Goal: Book appointment/travel/reservation

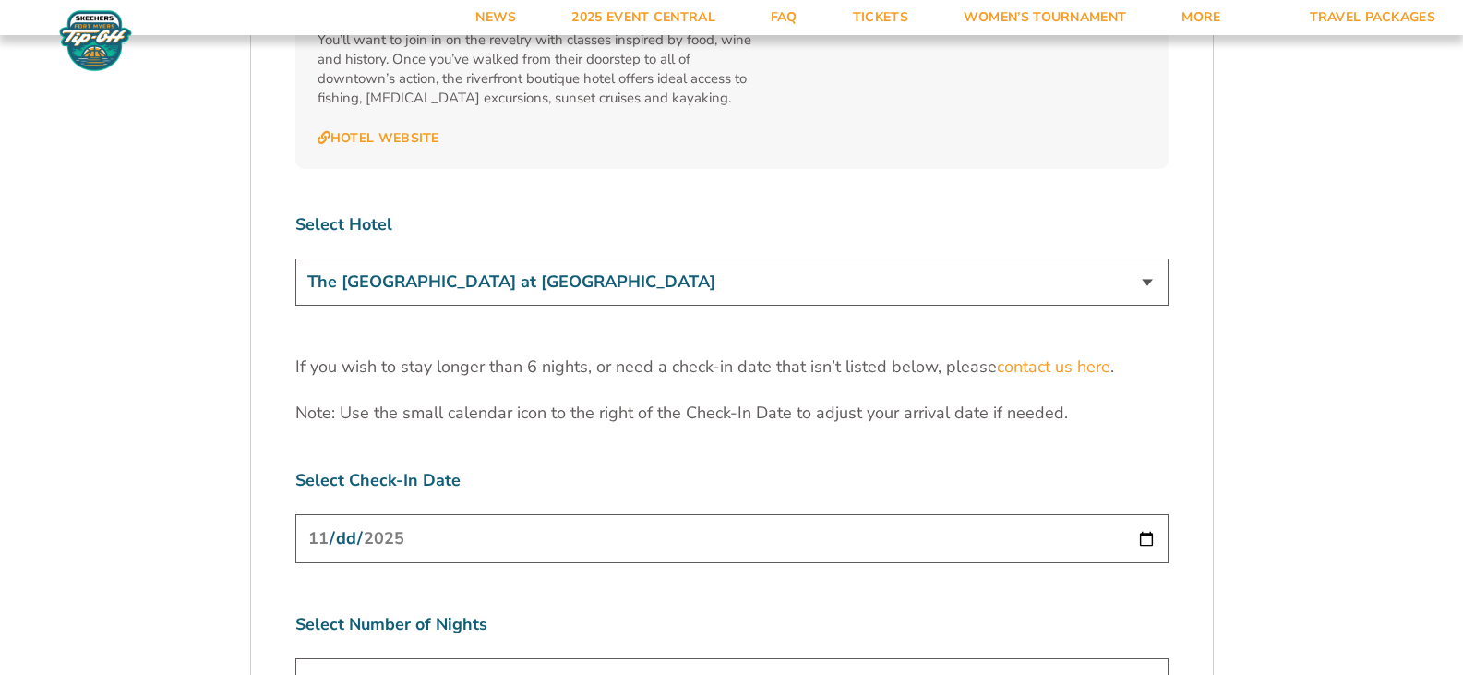
scroll to position [5559, 0]
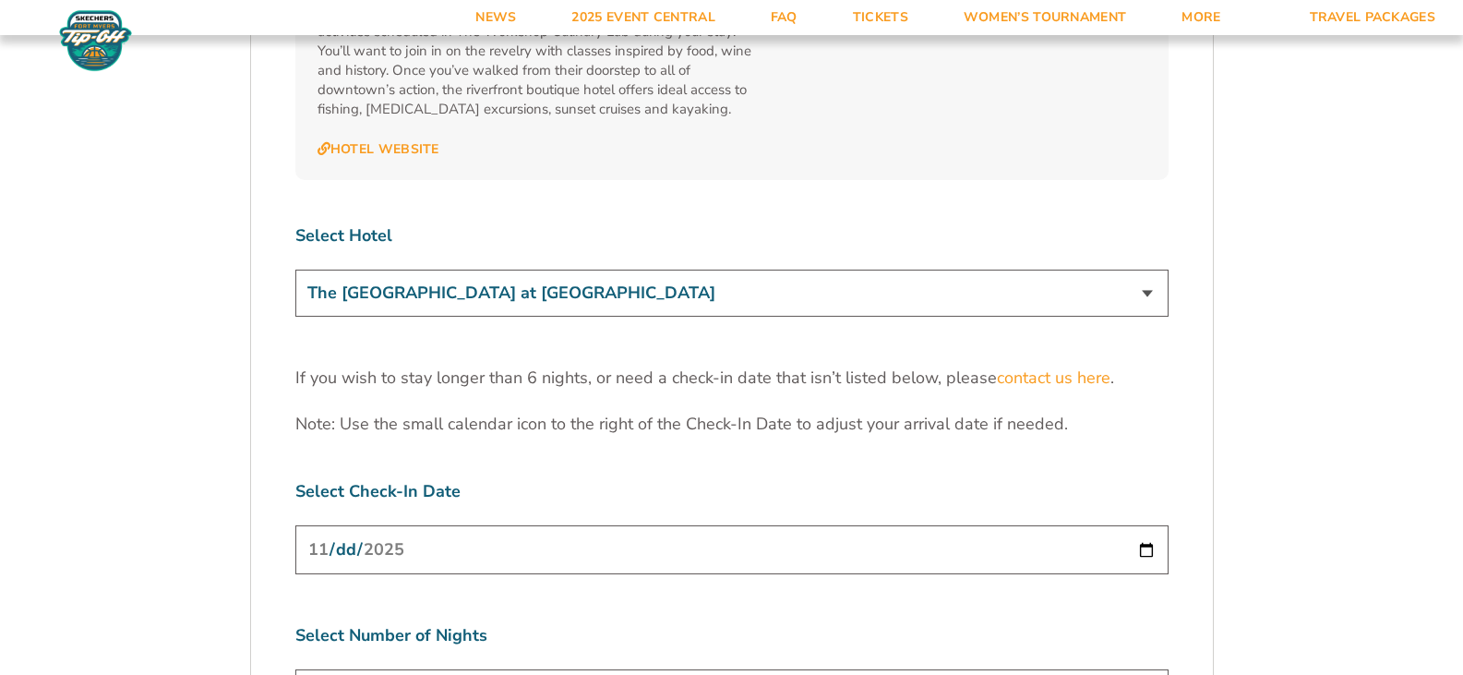
click at [1146, 525] on input "[DATE]" at bounding box center [731, 549] width 873 height 49
type input "[DATE]"
click at [1144, 525] on input "[DATE]" at bounding box center [731, 549] width 873 height 49
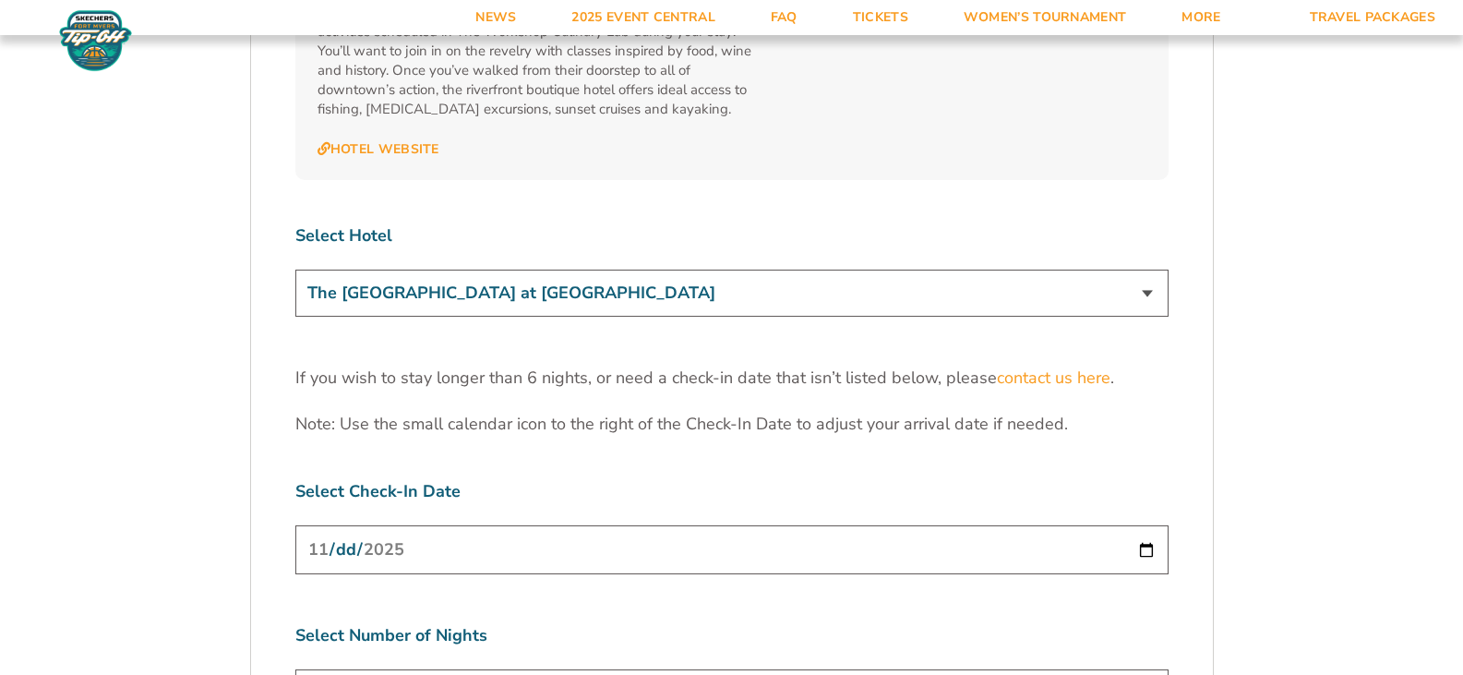
select select "5 Nights"
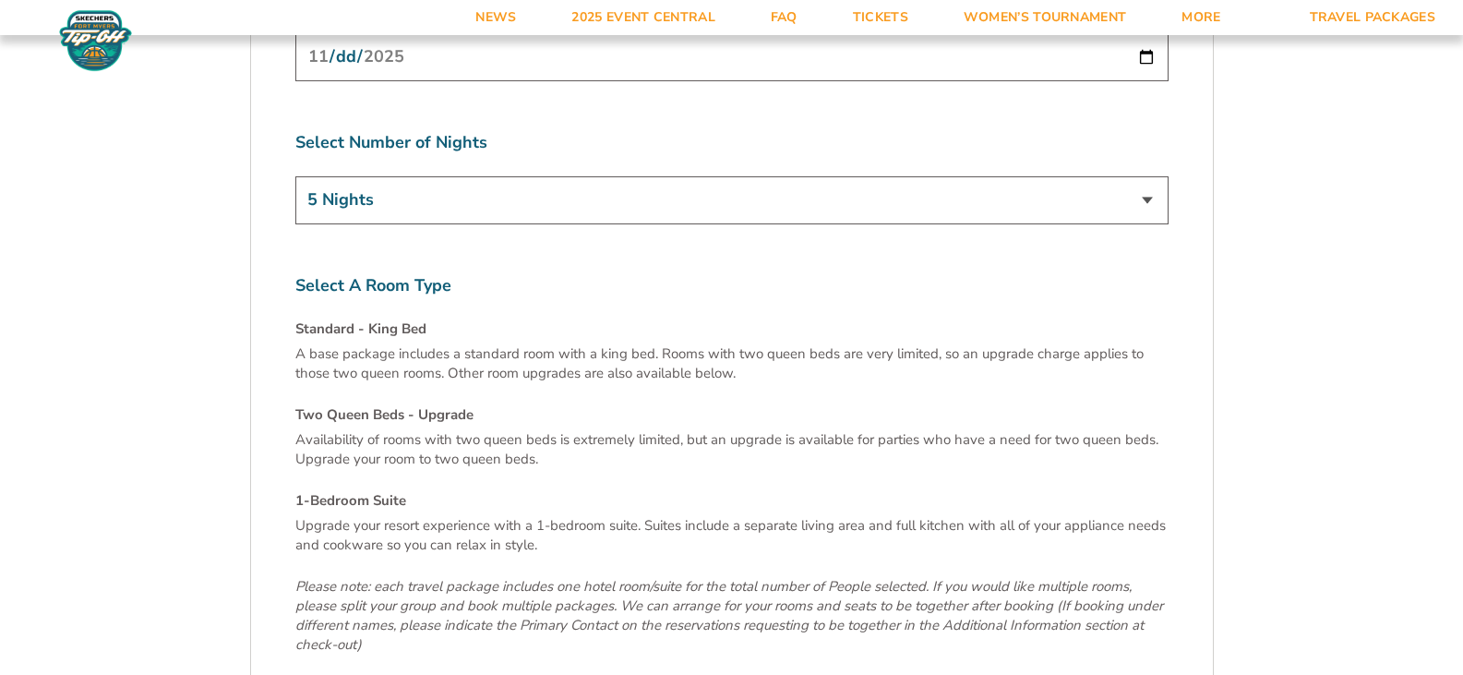
scroll to position [6113, 0]
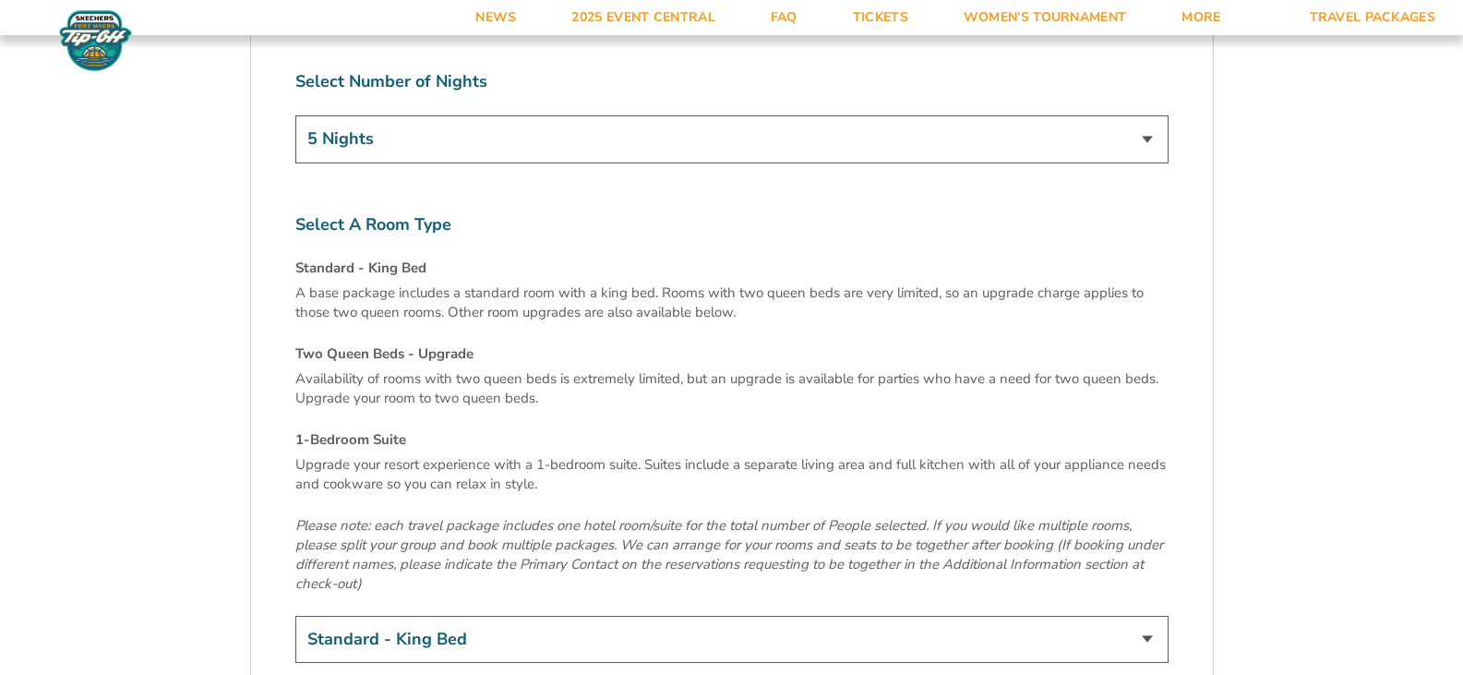
click at [1145, 616] on select "Standard - King Bed Two Queen Beds - Upgrade (+$15 per night) 1-Bedroom Suite (…" at bounding box center [731, 639] width 873 height 47
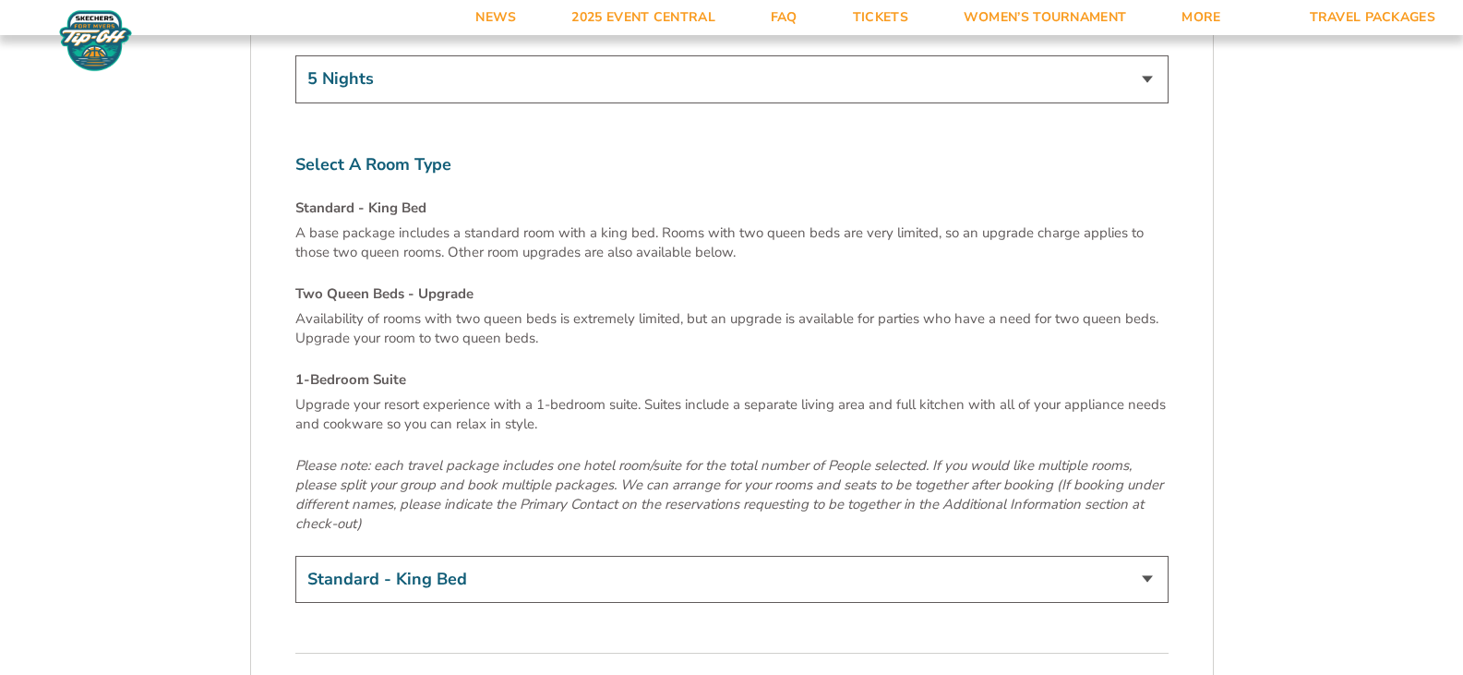
scroll to position [6205, 0]
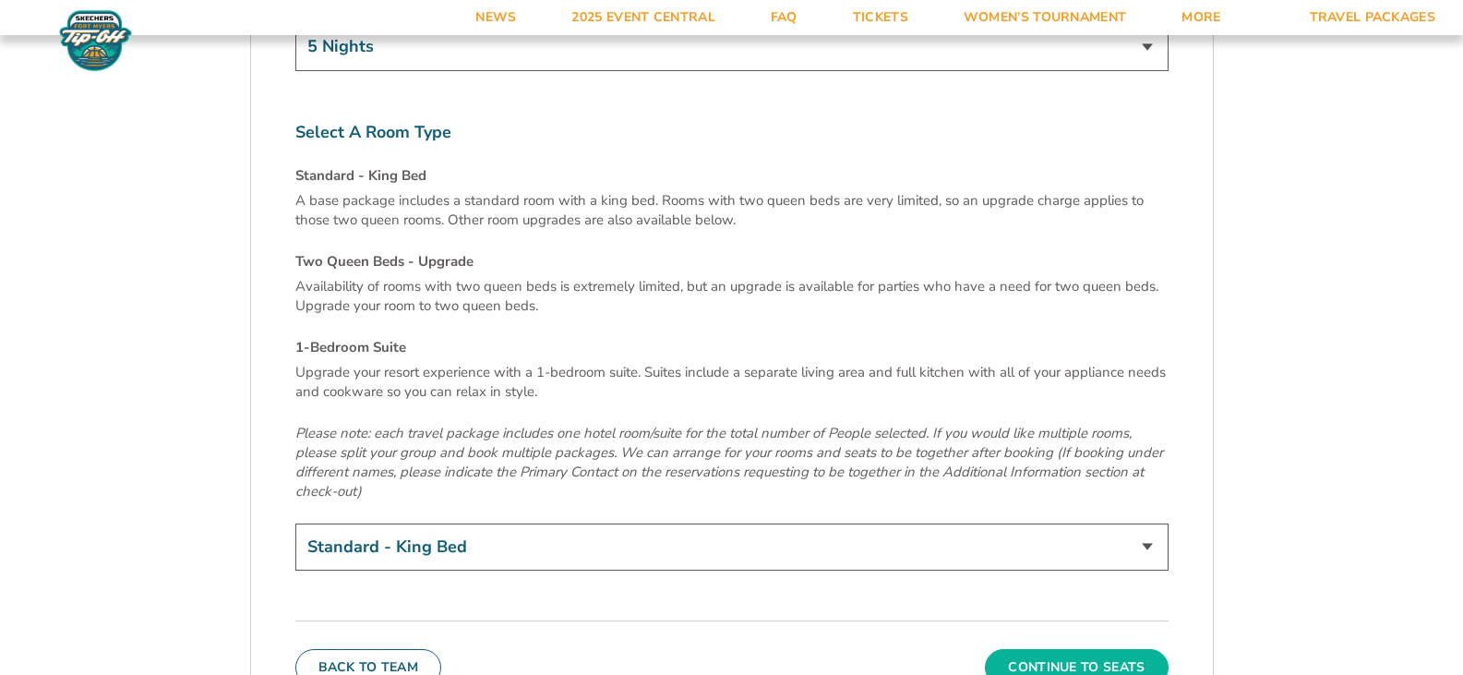
click at [1092, 649] on button "Continue To Seats" at bounding box center [1076, 667] width 183 height 37
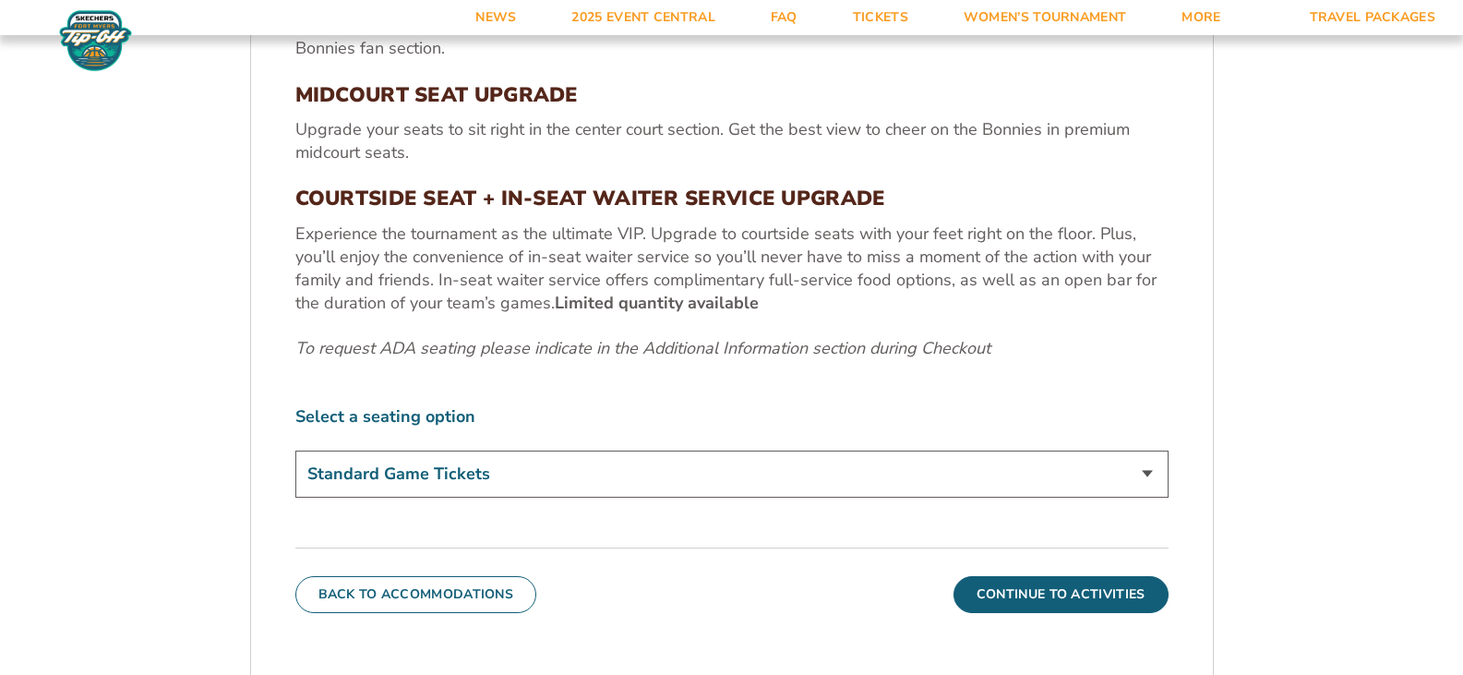
scroll to position [780, 0]
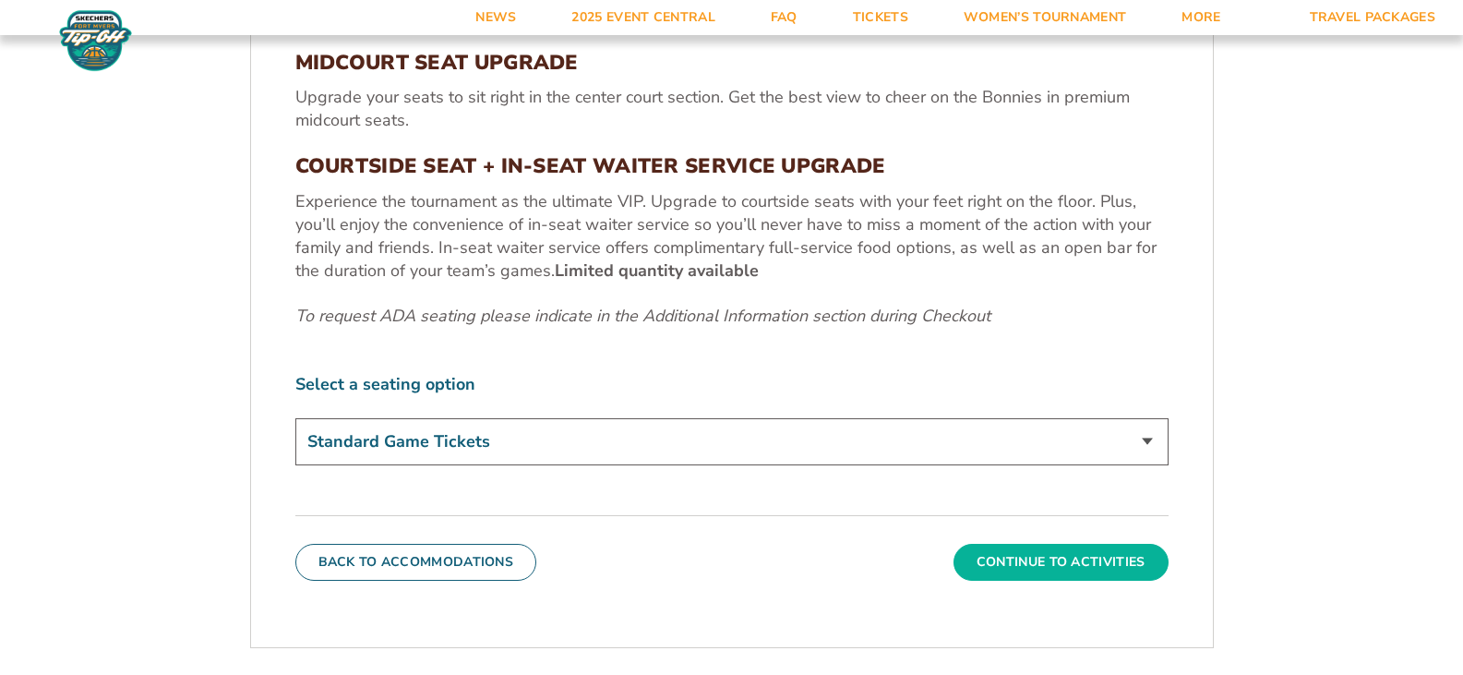
click at [1055, 558] on button "Continue To Activities" at bounding box center [1061, 562] width 215 height 37
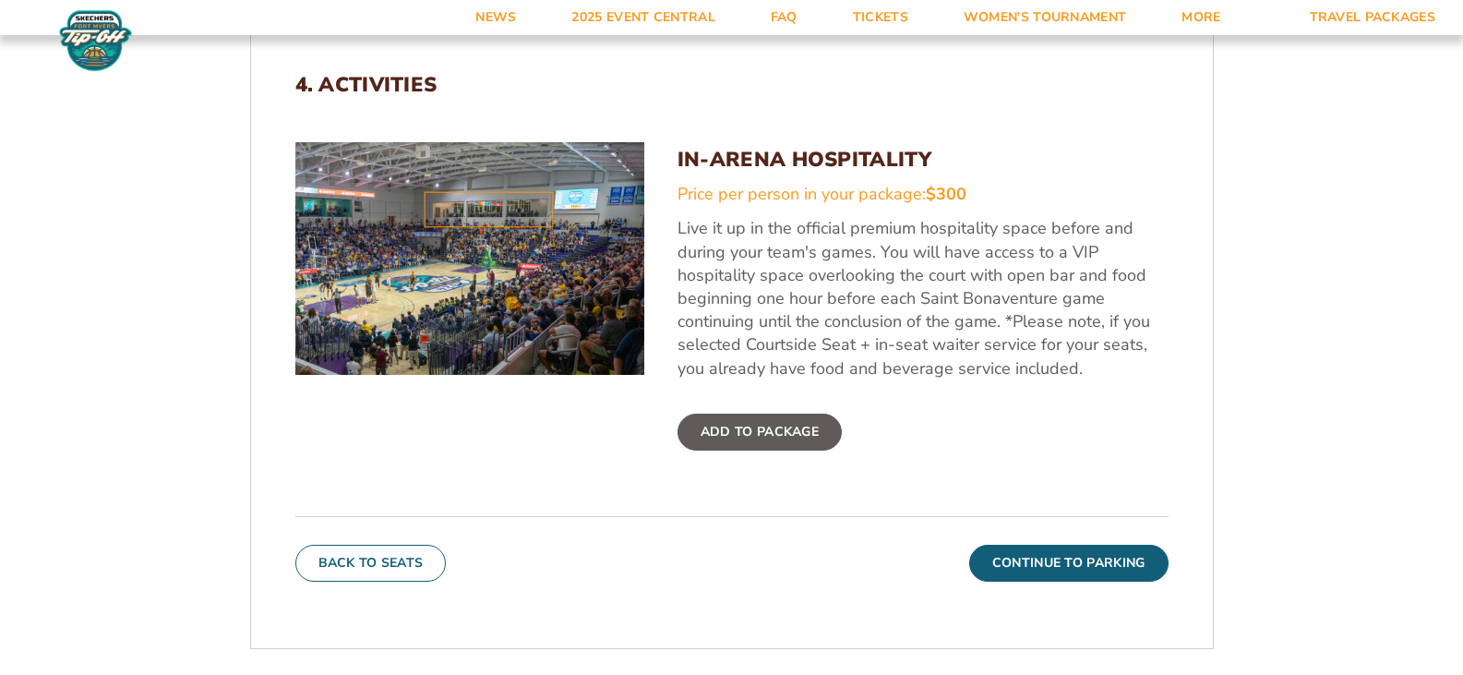
scroll to position [688, 0]
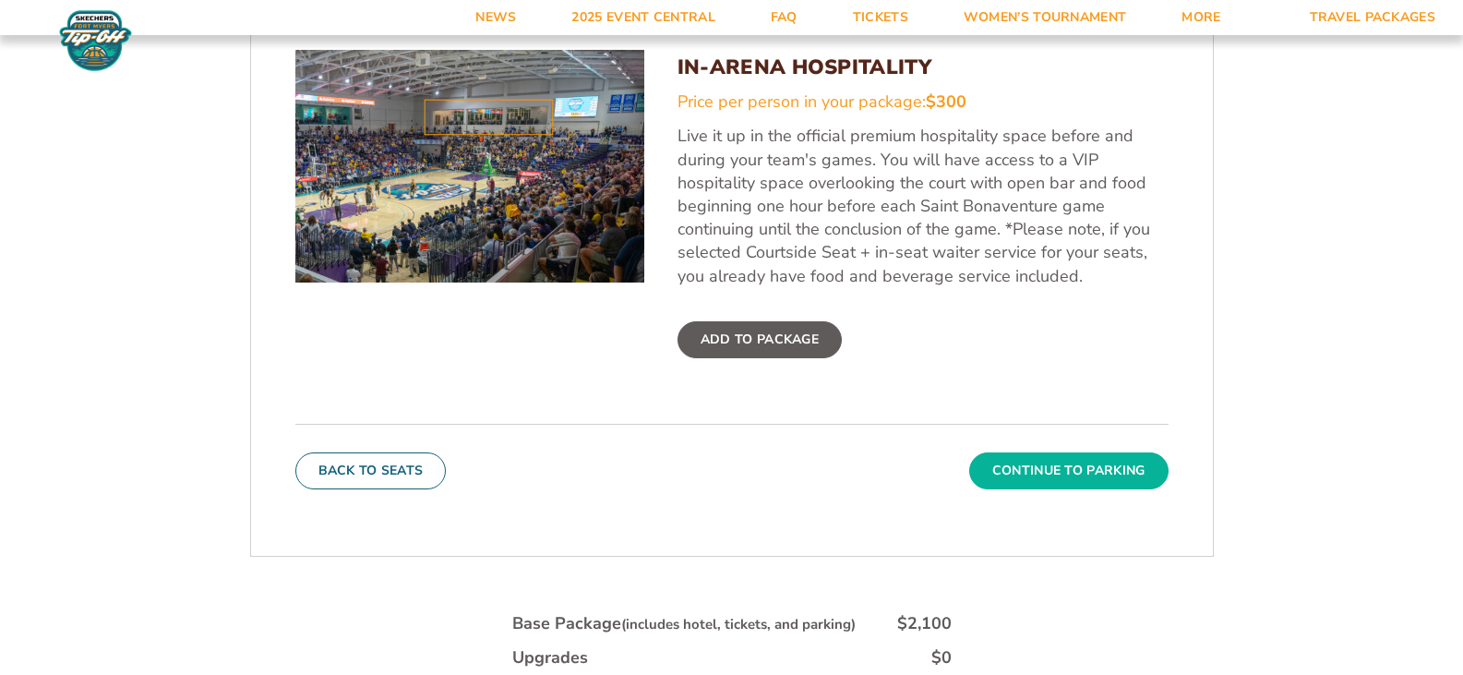
click at [1065, 474] on button "Continue To Parking" at bounding box center [1068, 470] width 199 height 37
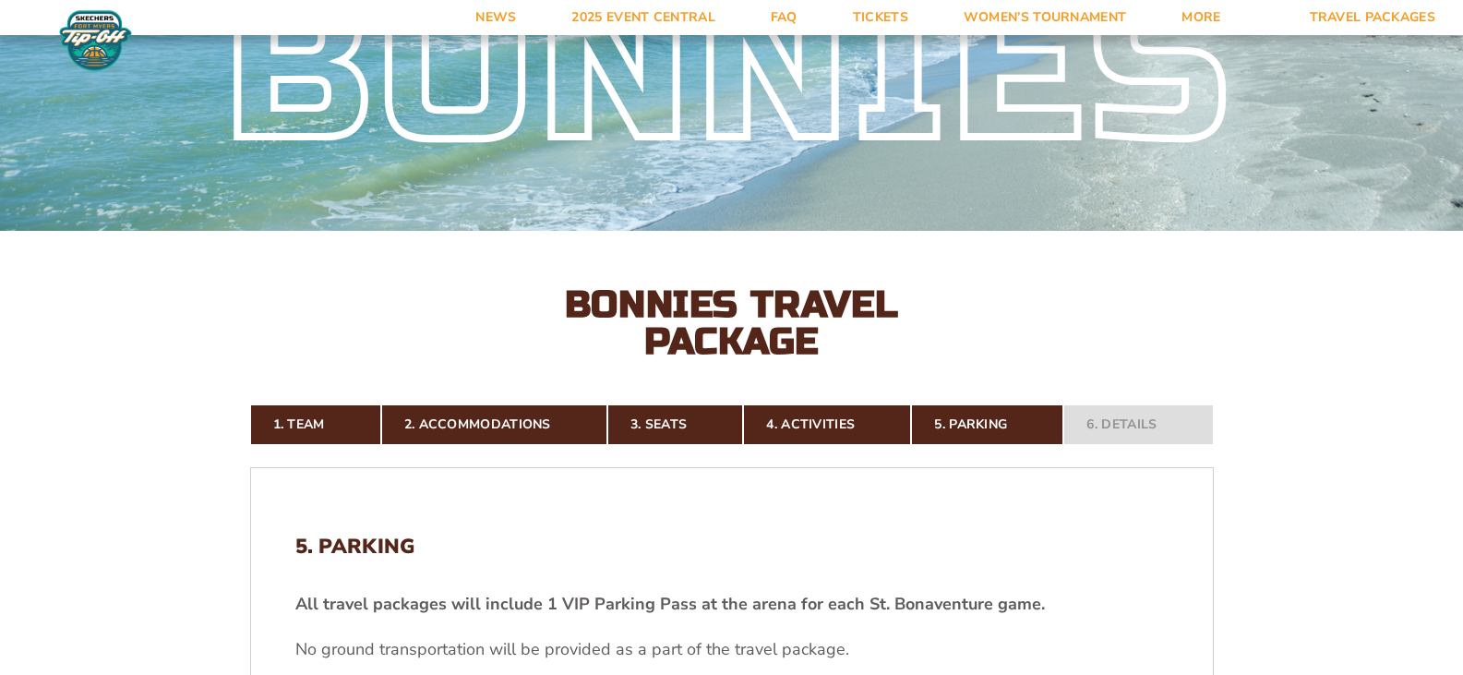
scroll to position [503, 0]
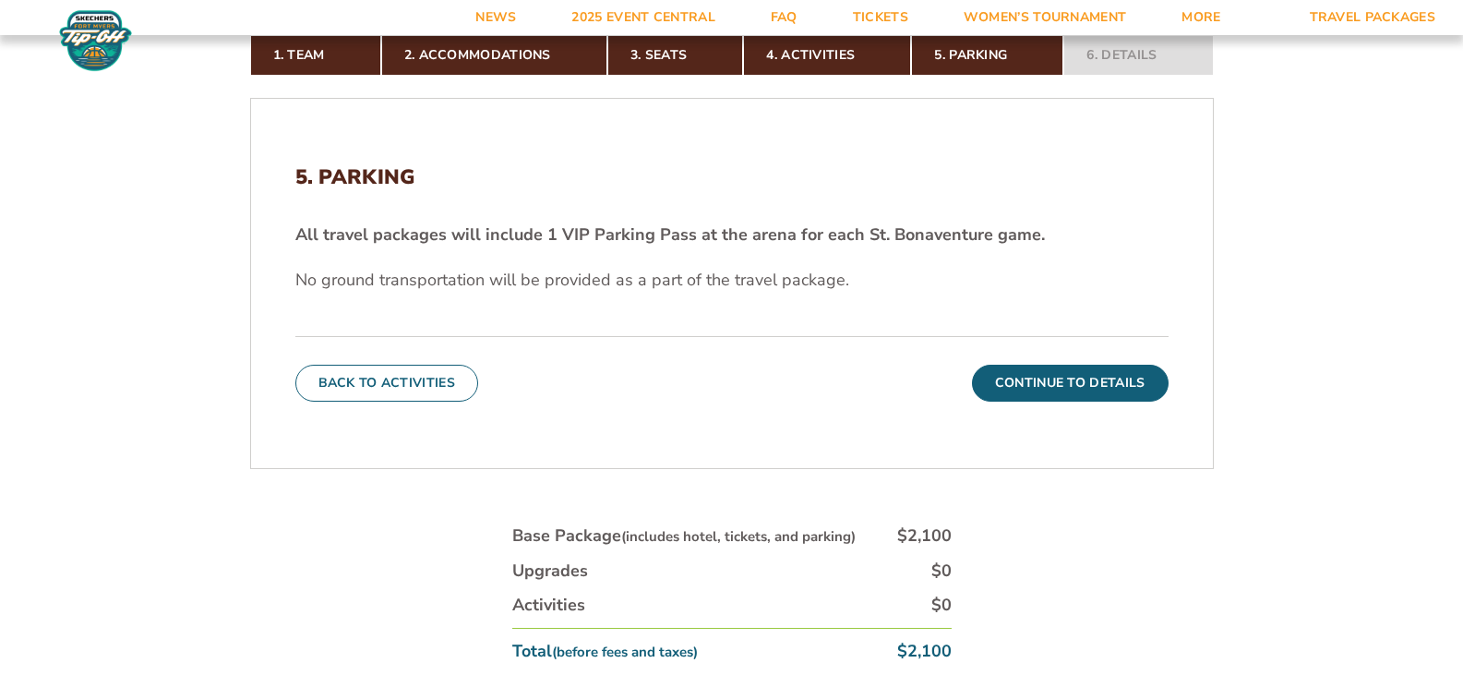
click at [1050, 379] on button "Continue To Details" at bounding box center [1070, 383] width 197 height 37
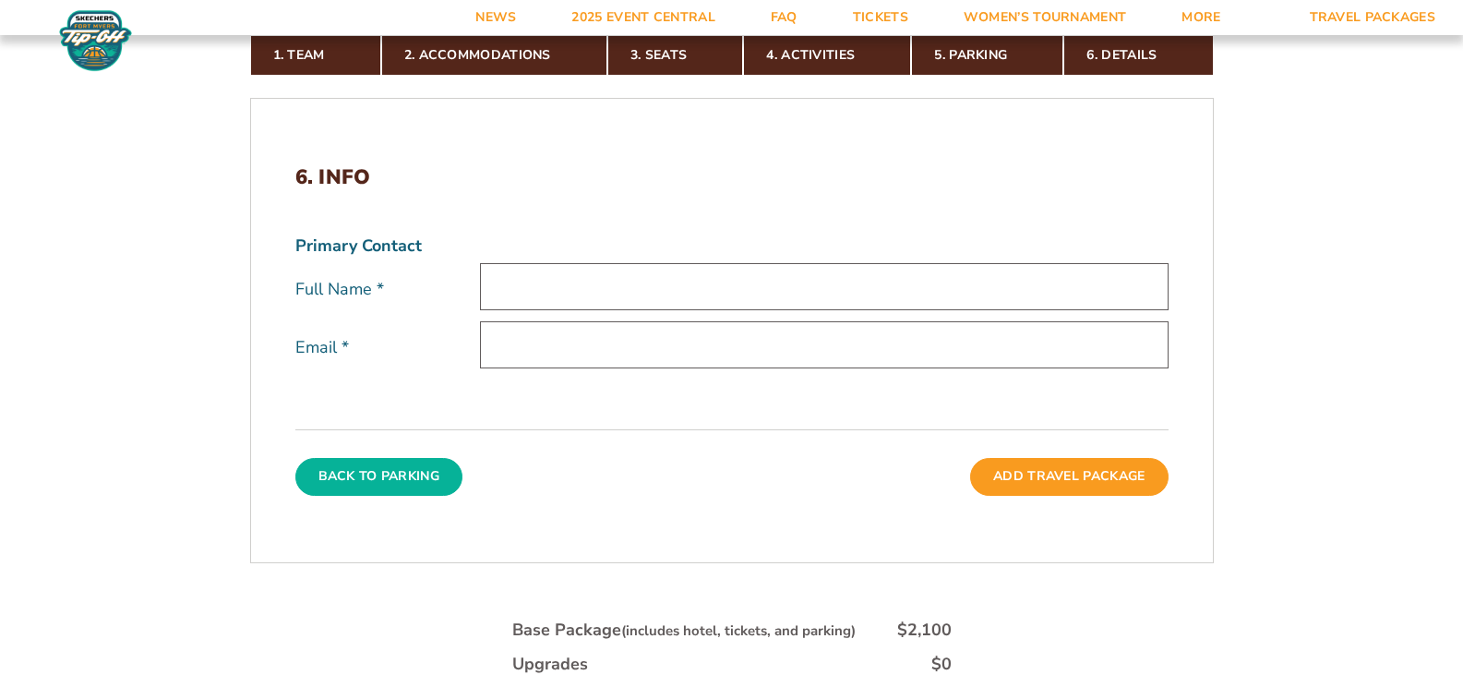
click at [342, 486] on button "Back To Parking" at bounding box center [379, 476] width 168 height 37
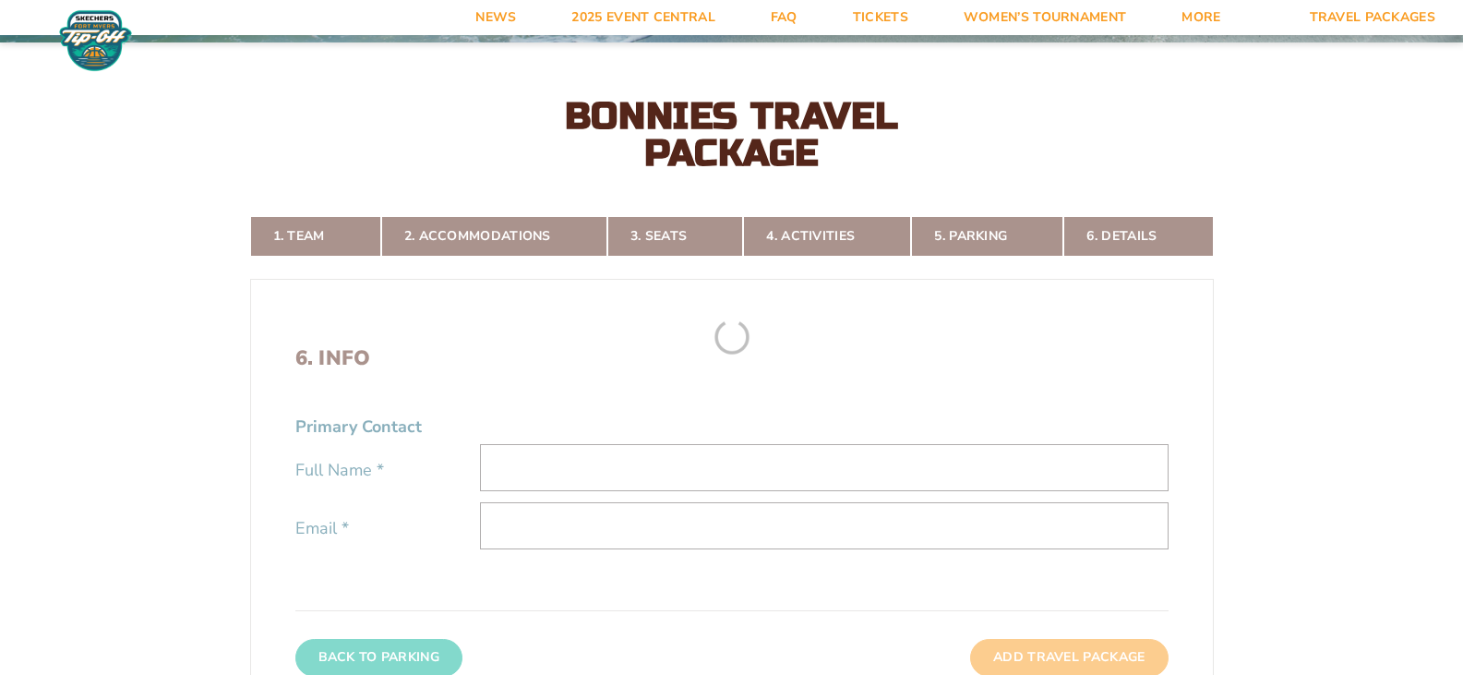
scroll to position [318, 0]
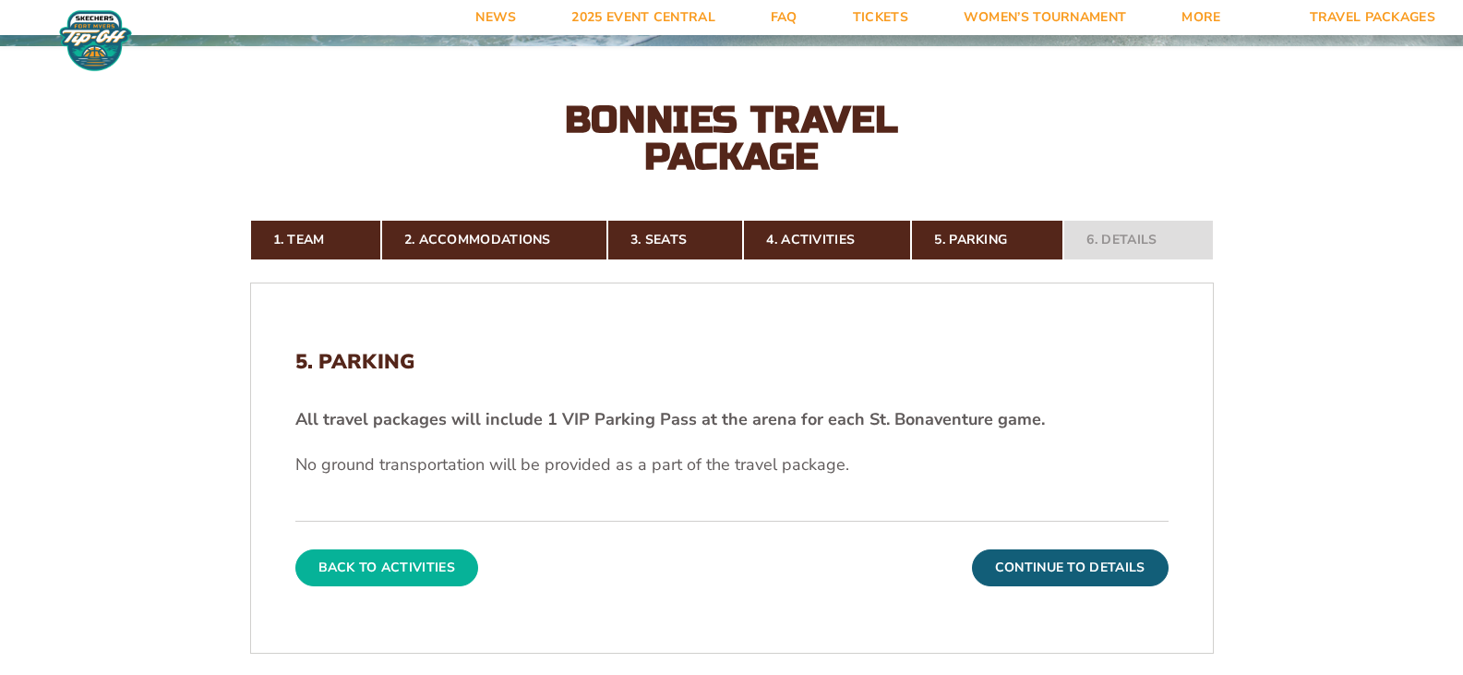
click at [347, 569] on button "Back To Activities" at bounding box center [386, 567] width 183 height 37
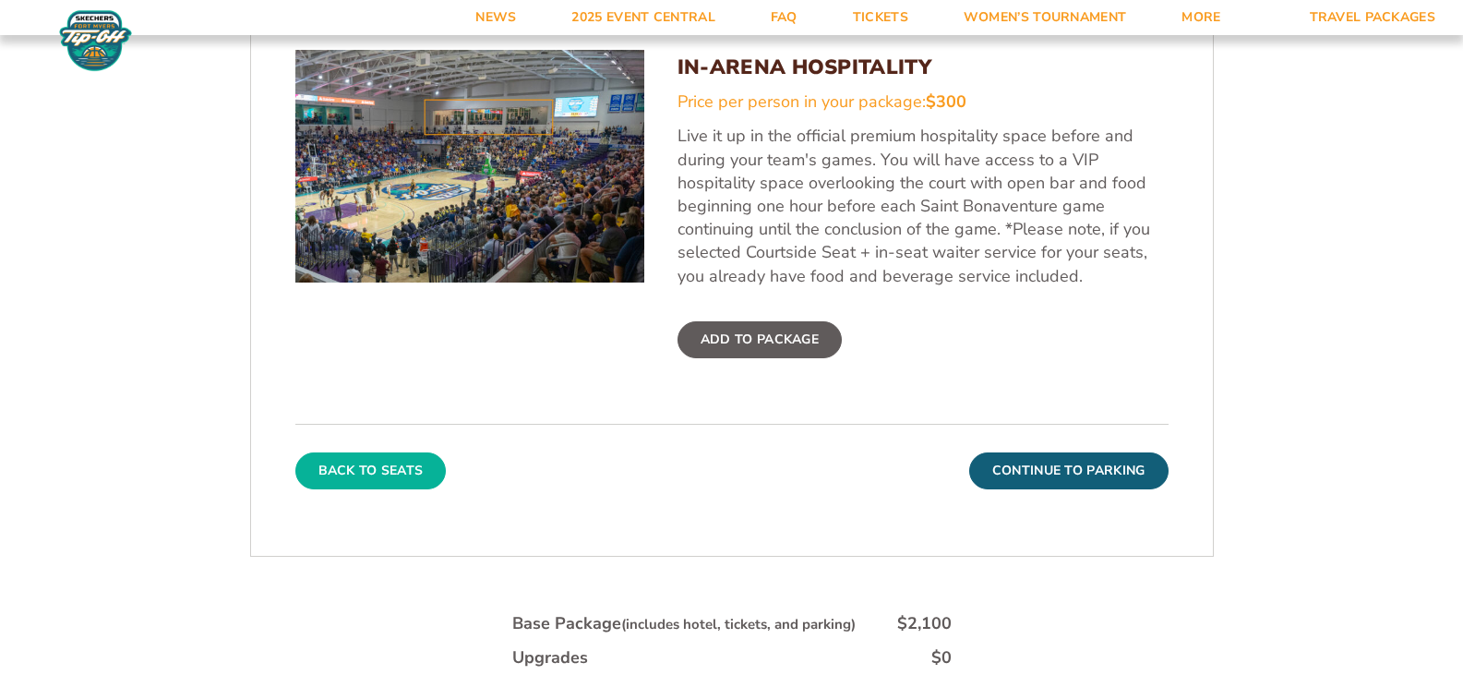
click at [364, 459] on button "Back To Seats" at bounding box center [370, 470] width 151 height 37
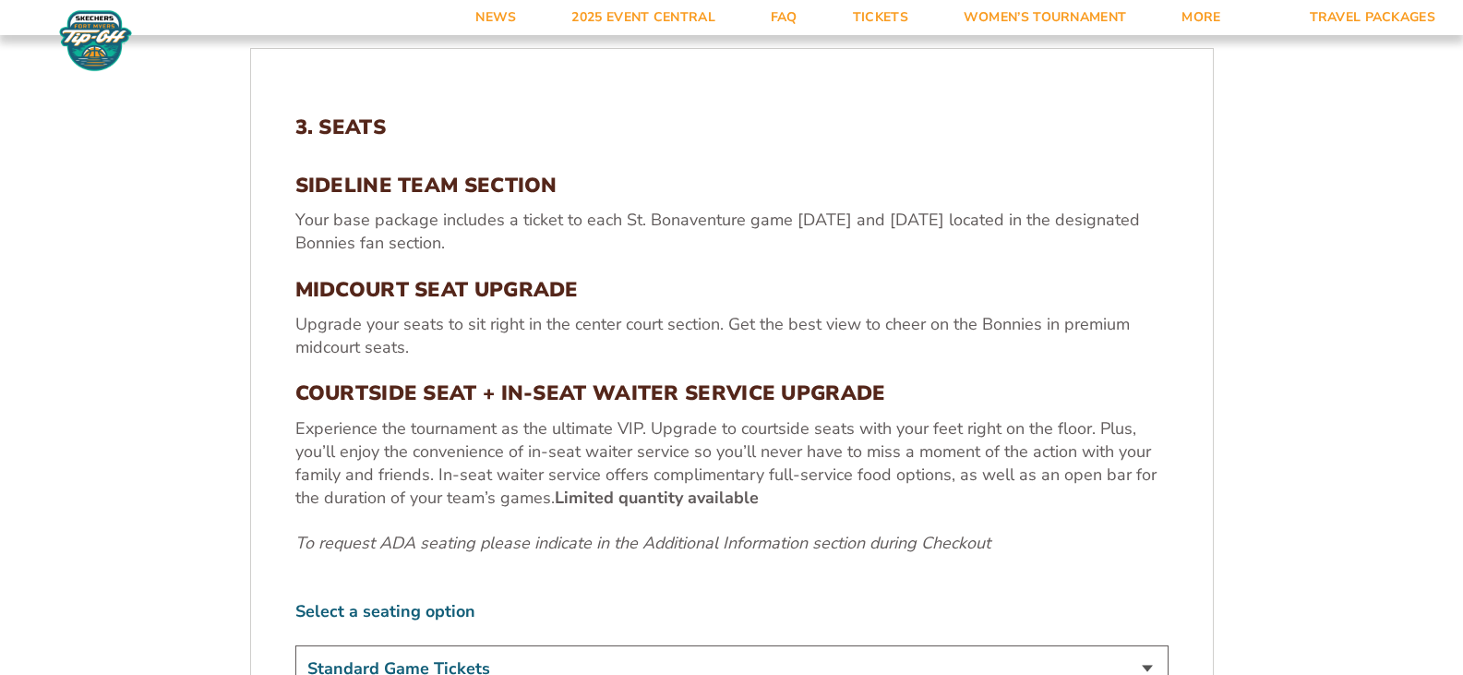
scroll to position [872, 0]
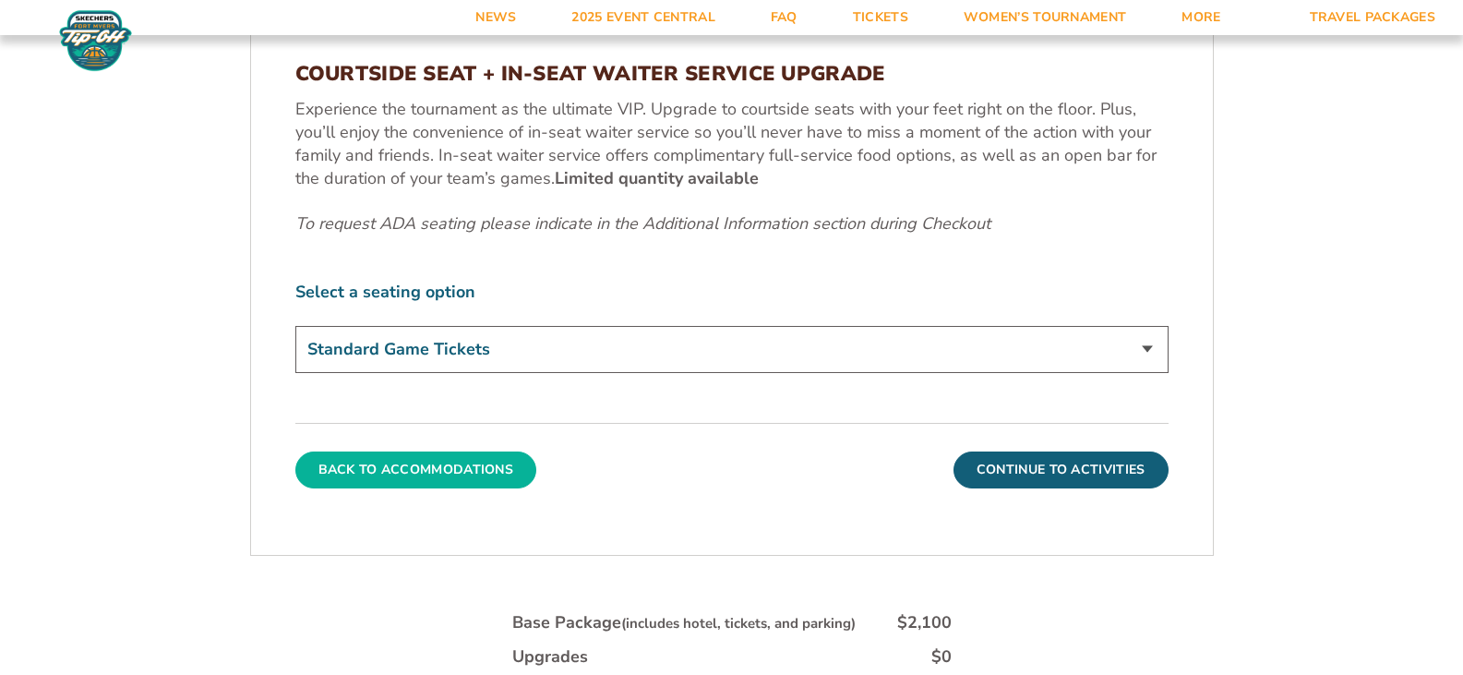
click at [366, 471] on button "Back To Accommodations" at bounding box center [416, 469] width 242 height 37
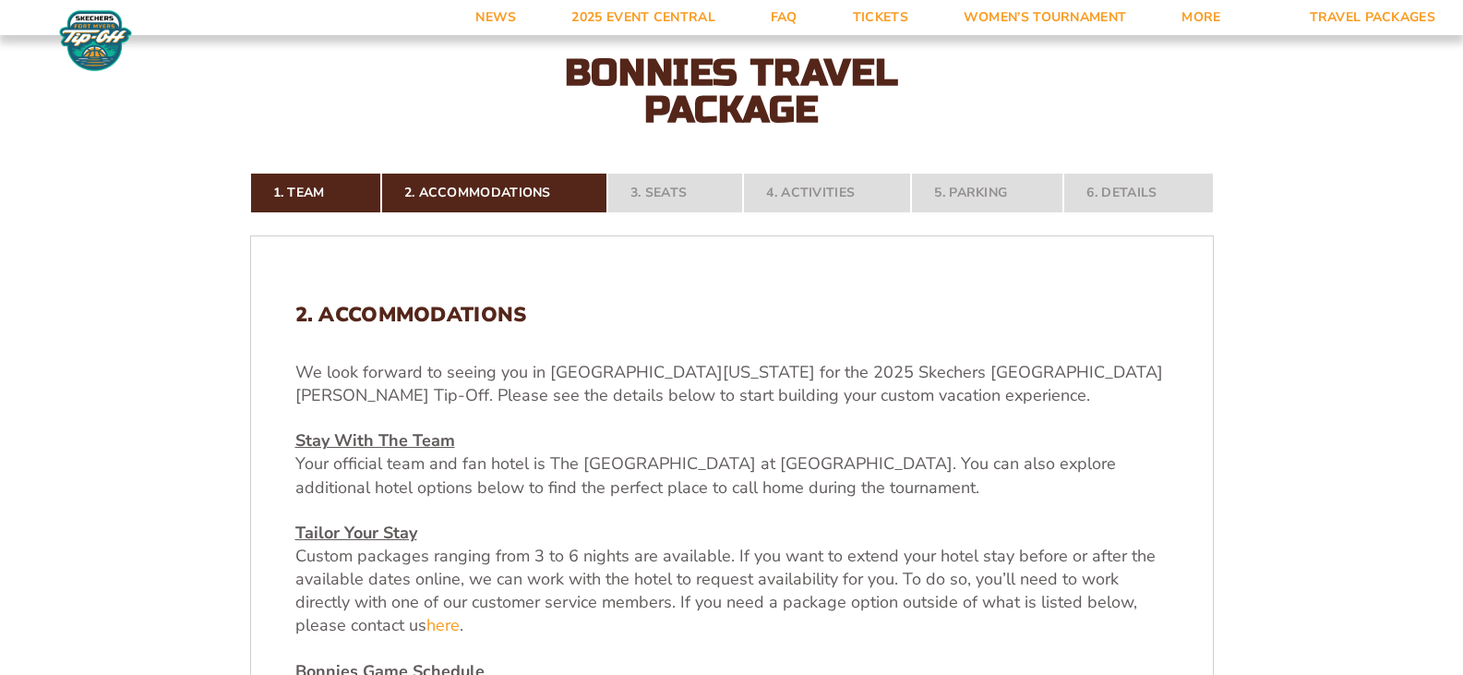
scroll to position [411, 0]
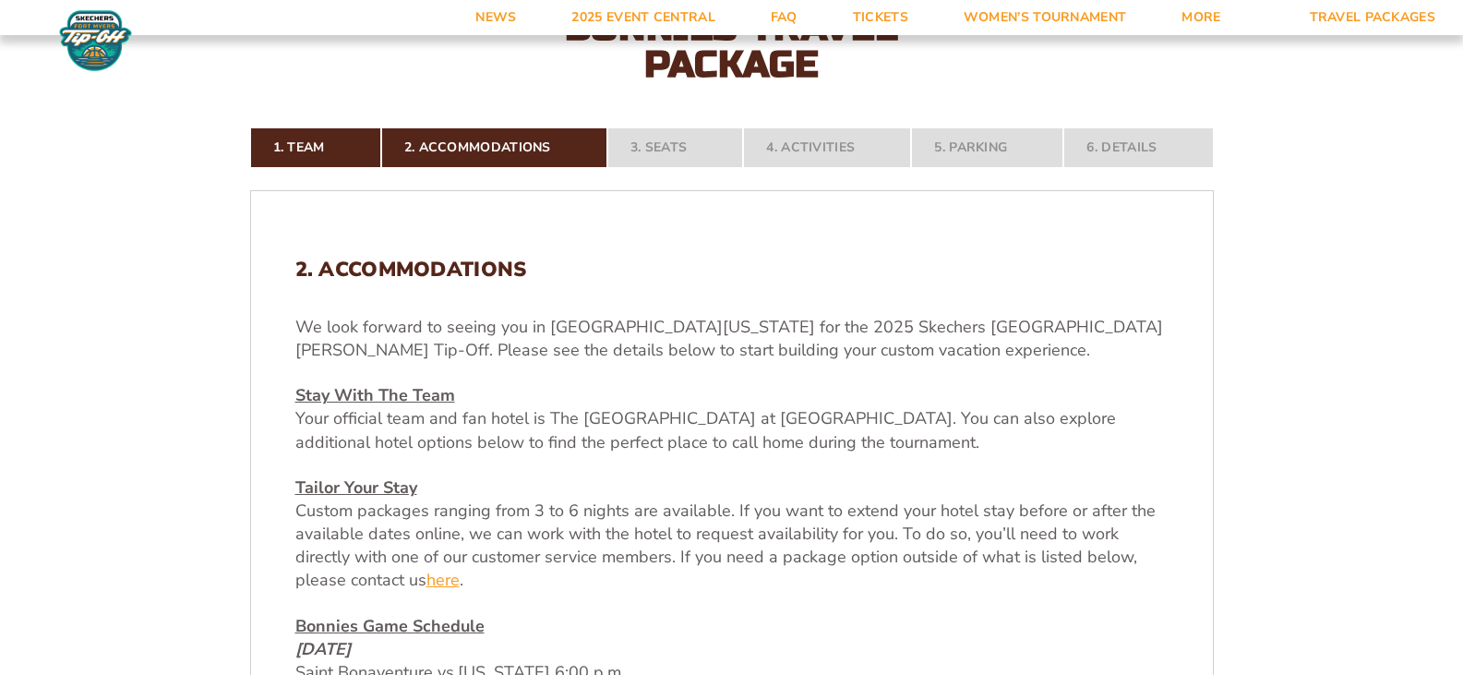
click at [449, 576] on link "here" at bounding box center [442, 580] width 33 height 23
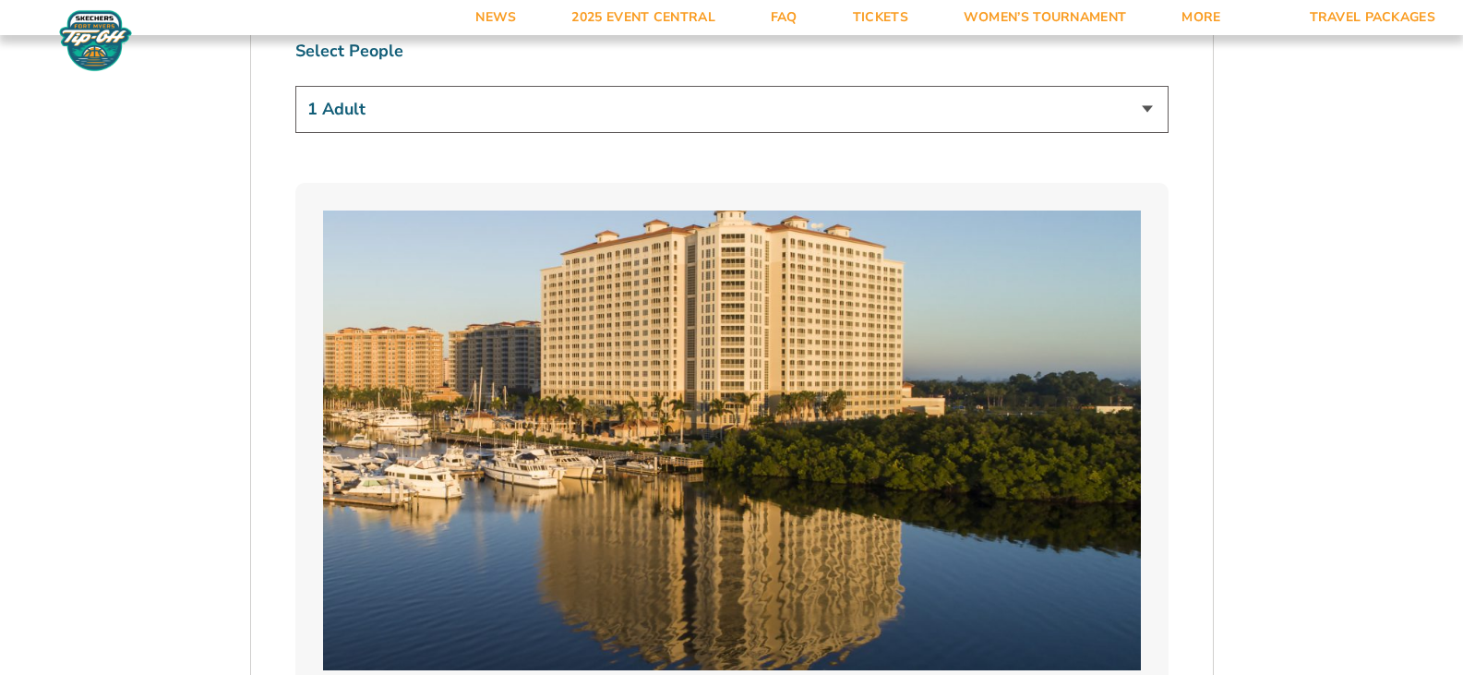
scroll to position [1426, 0]
